Goal: Transaction & Acquisition: Purchase product/service

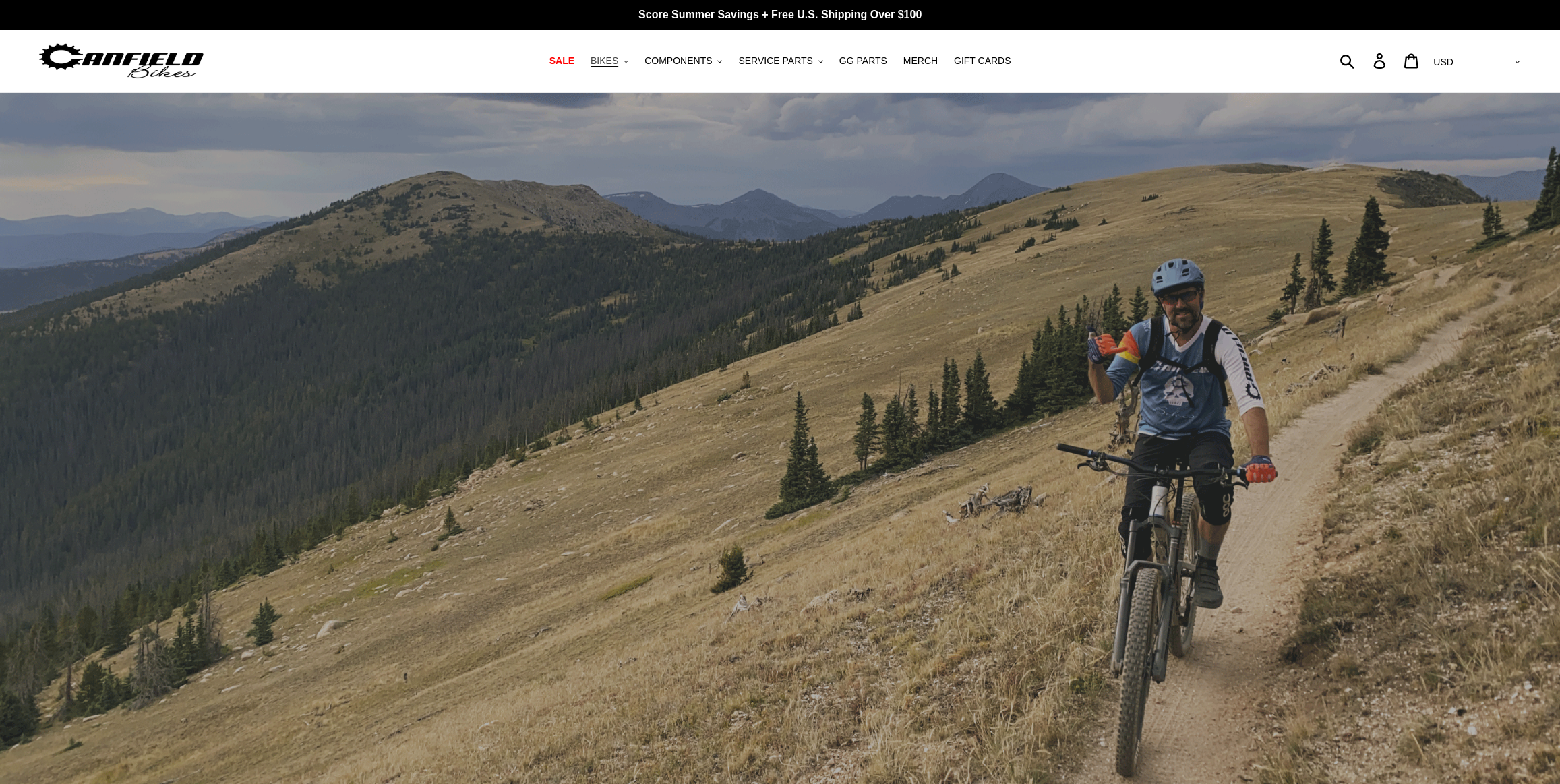
click at [618, 58] on span "BIKES" at bounding box center [604, 61] width 27 height 11
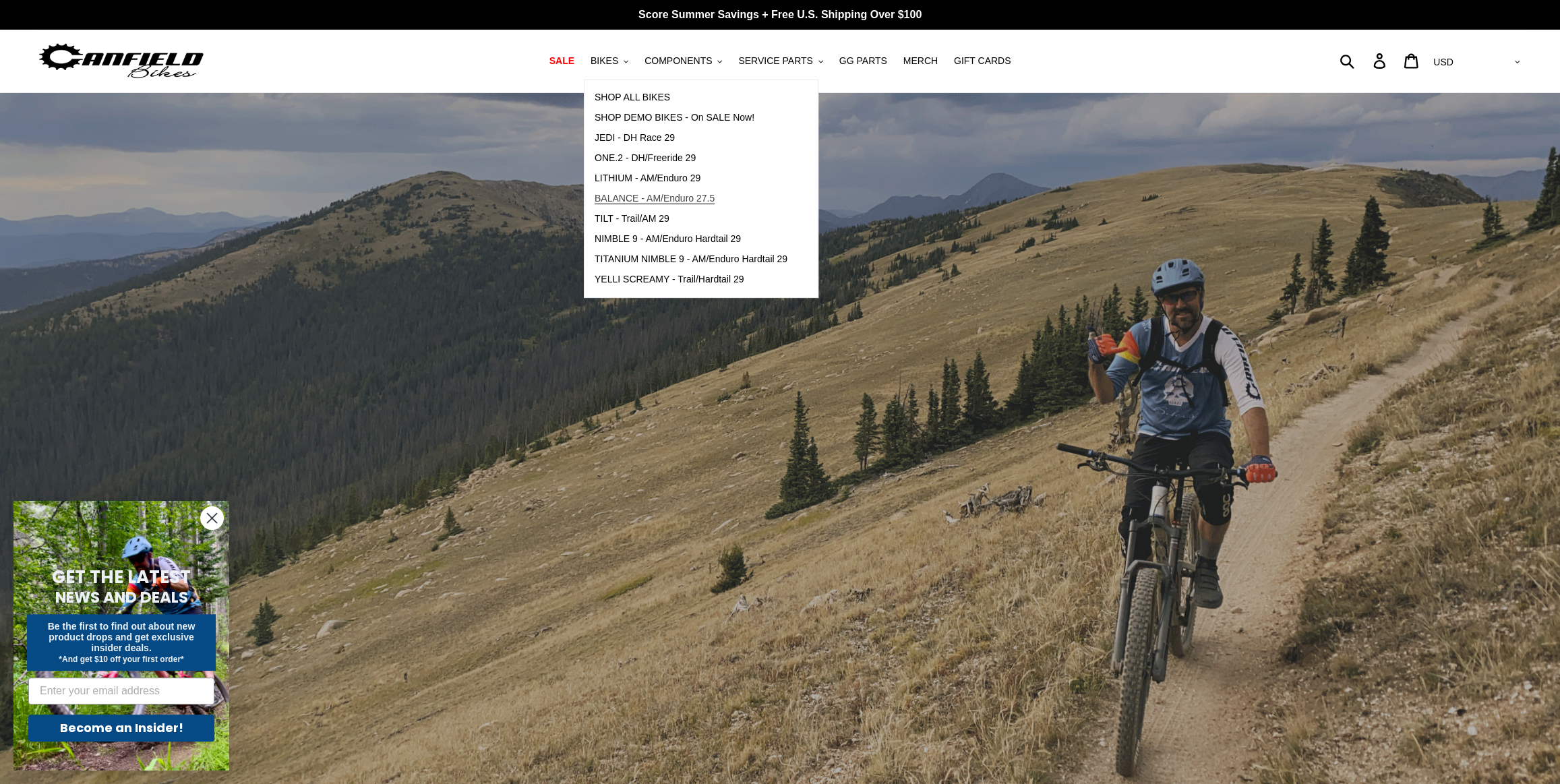
click at [652, 197] on span "BALANCE - AM/Enduro 27.5" at bounding box center [655, 198] width 120 height 11
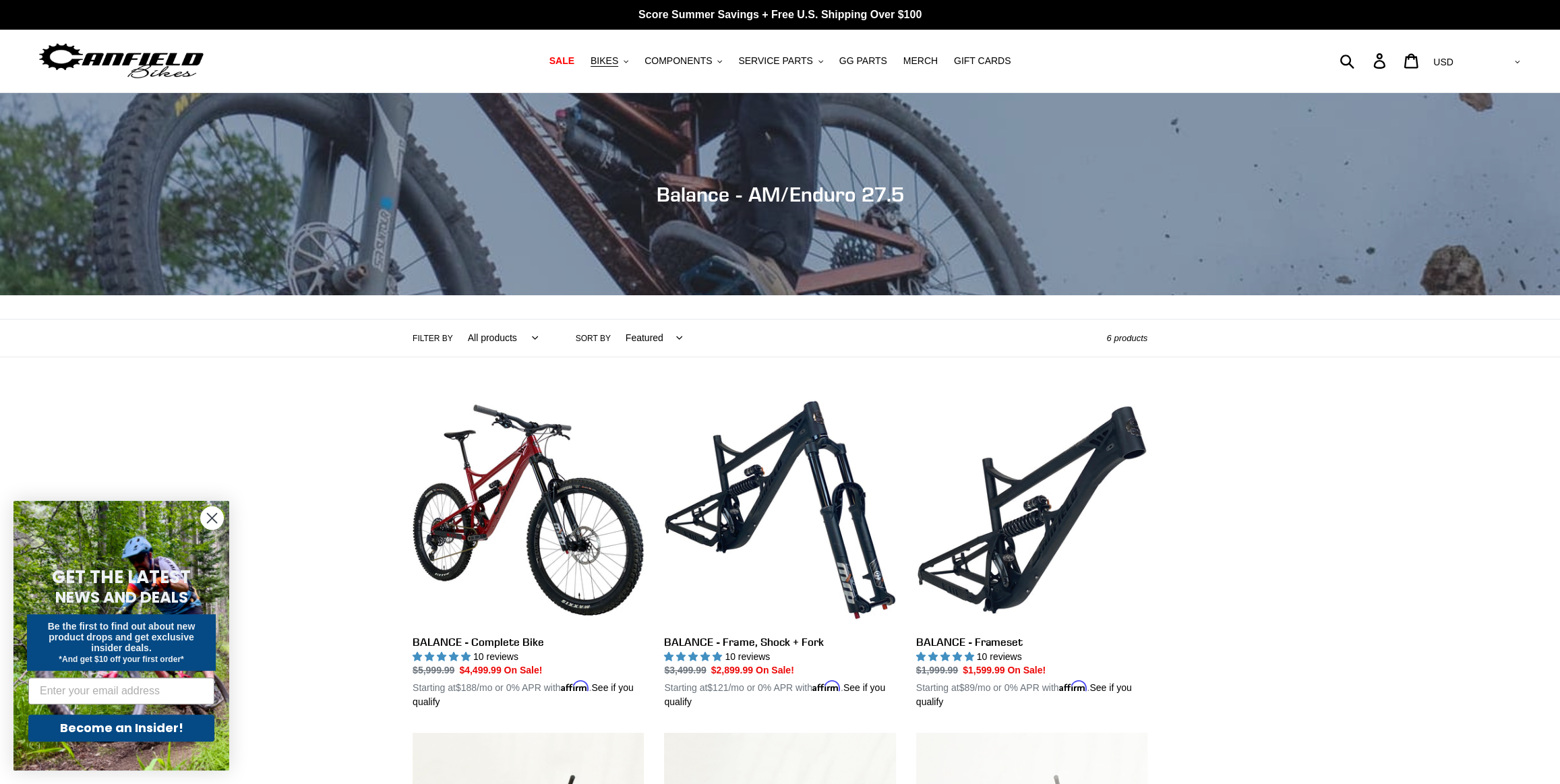
click at [217, 515] on circle "Close dialog" at bounding box center [212, 518] width 22 height 22
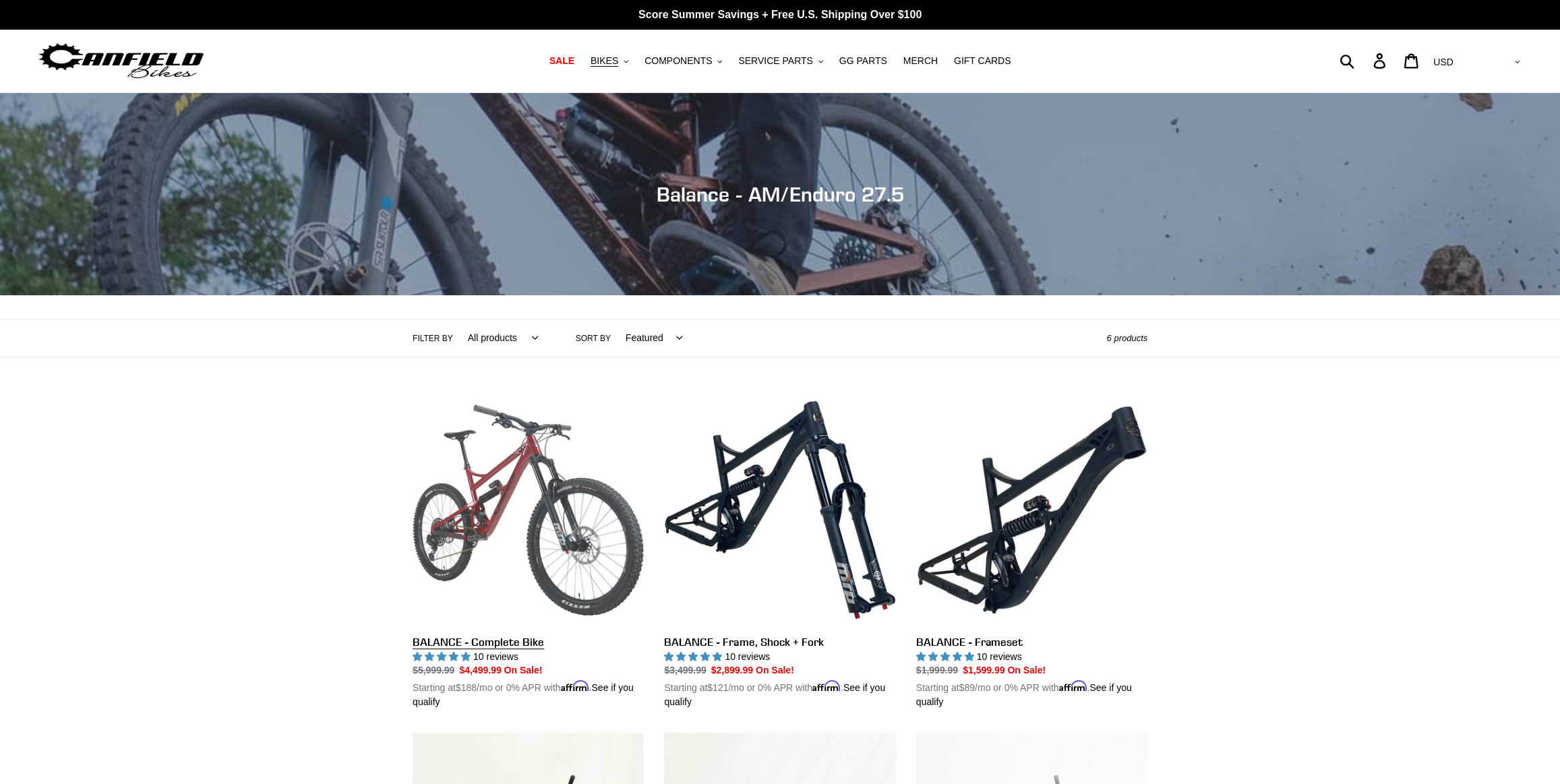
click at [547, 504] on link "BALANCE - Complete Bike" at bounding box center [528, 552] width 232 height 316
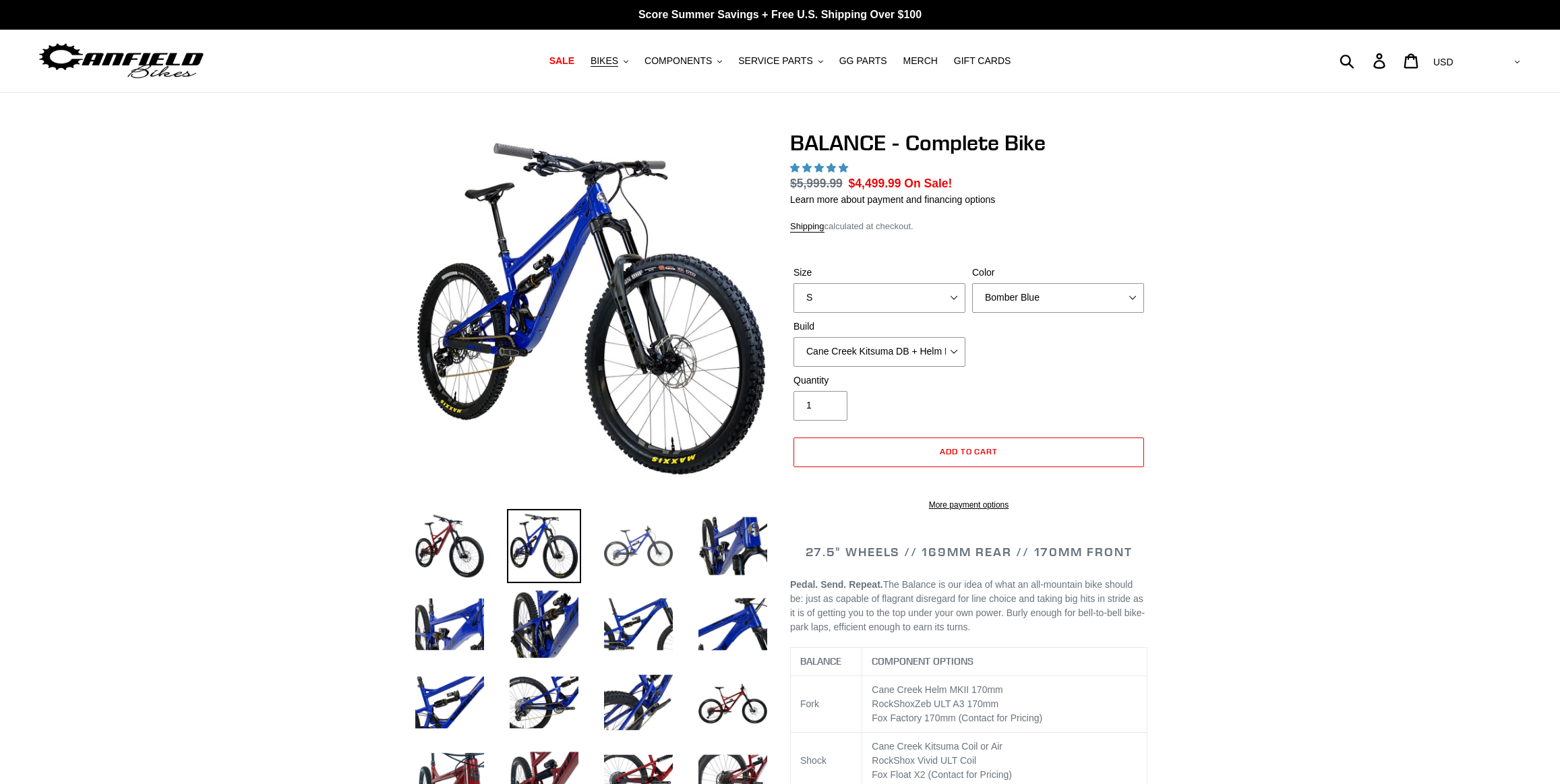
click at [644, 539] on img at bounding box center [638, 546] width 74 height 74
select select "highest-rating"
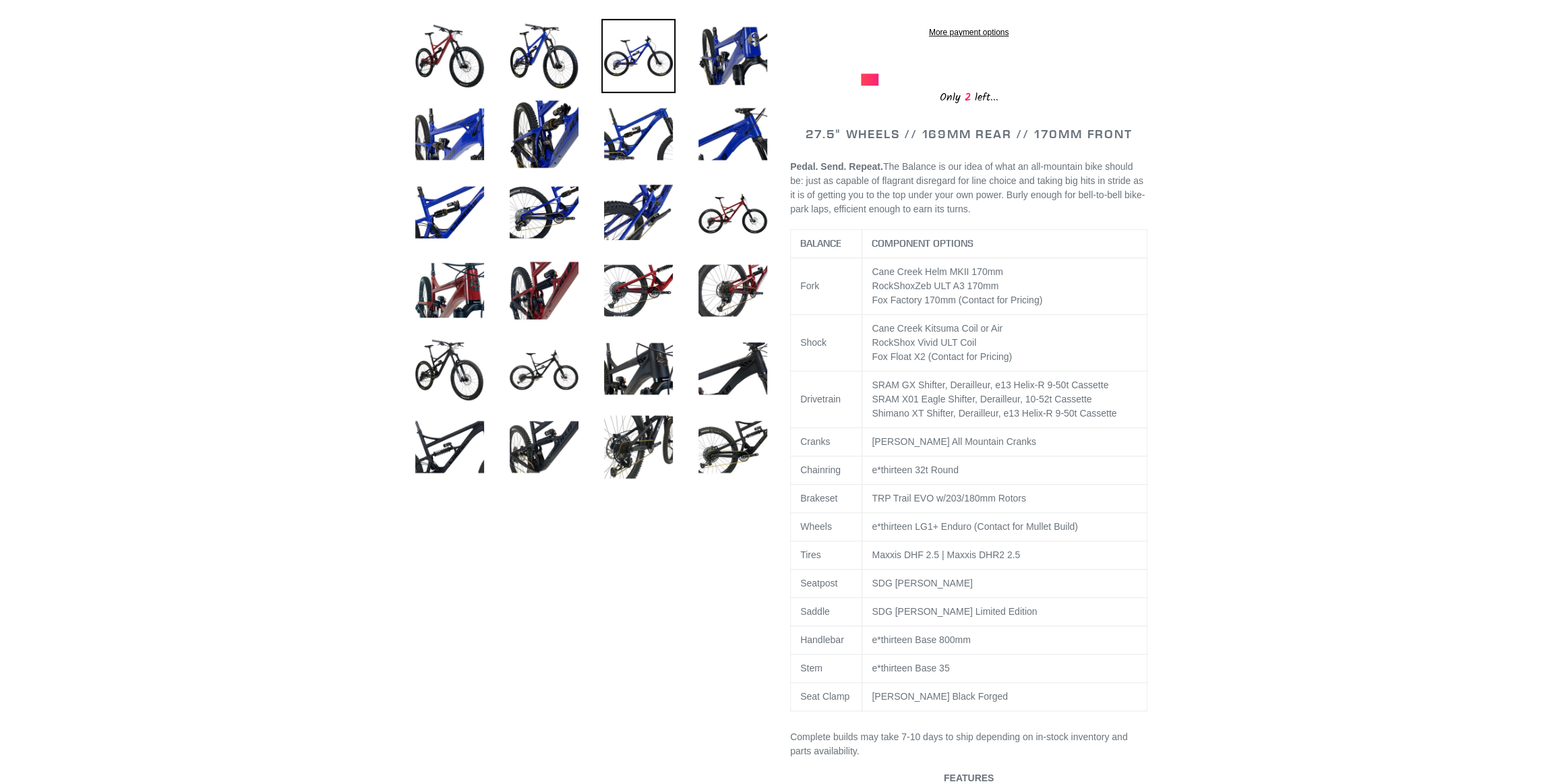
scroll to position [61, 0]
